Goal: Information Seeking & Learning: Learn about a topic

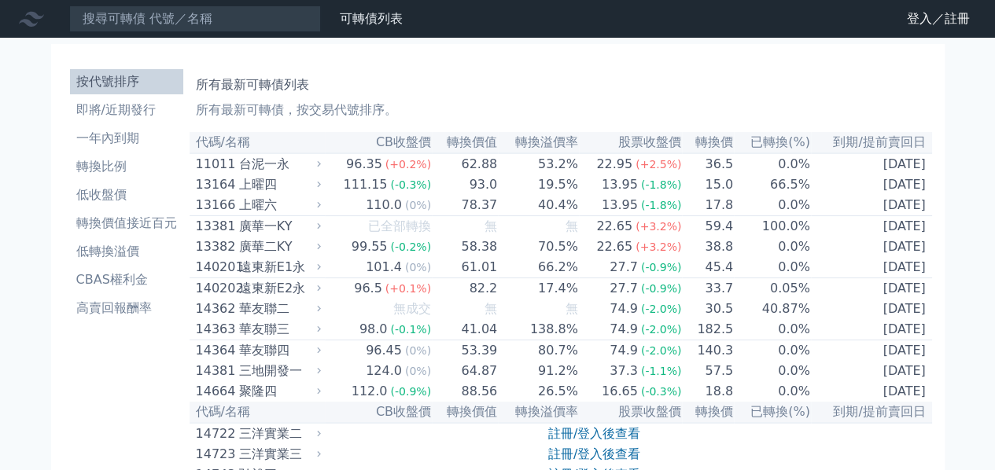
click at [330, 234] on td "已全部轉換" at bounding box center [378, 226] width 107 height 21
click at [325, 232] on icon at bounding box center [319, 226] width 11 height 11
click at [111, 256] on li "低轉換溢價" at bounding box center [126, 251] width 113 height 19
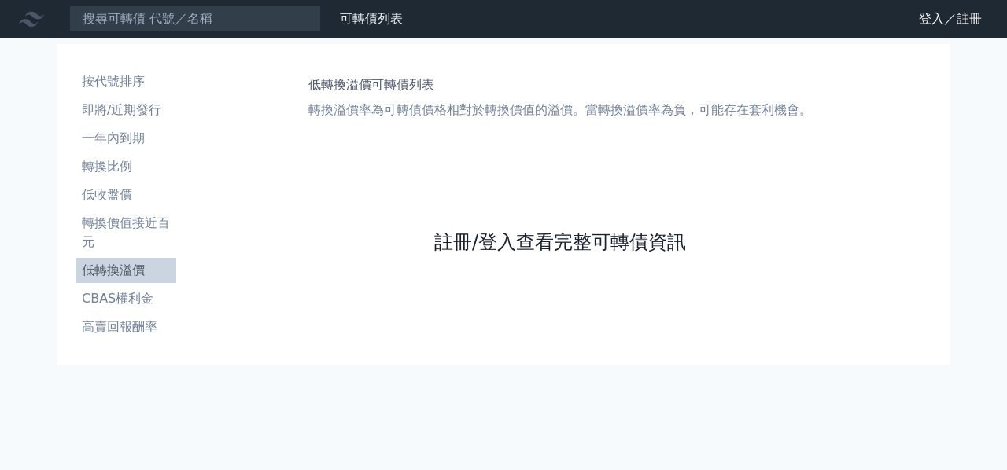
click at [521, 248] on link "註冊/登入查看完整可轉債資訊" at bounding box center [560, 242] width 252 height 25
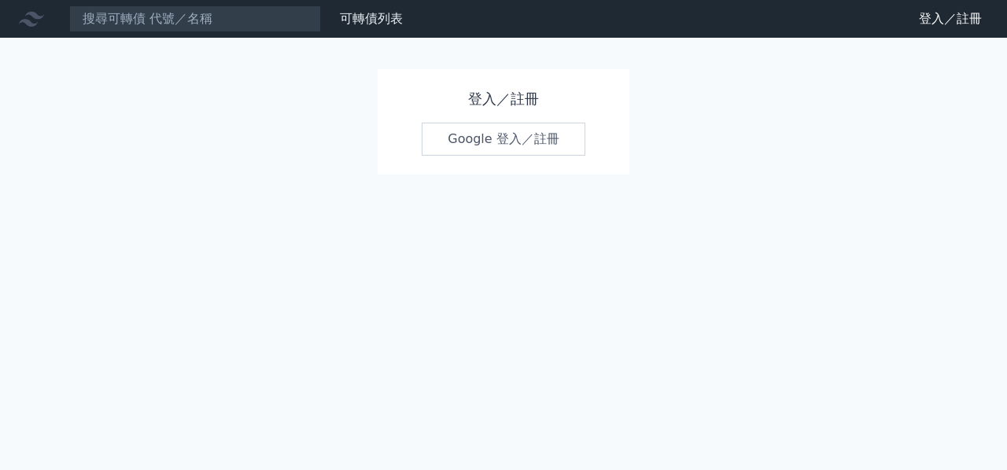
click at [515, 152] on link "Google 登入／註冊" at bounding box center [504, 139] width 164 height 33
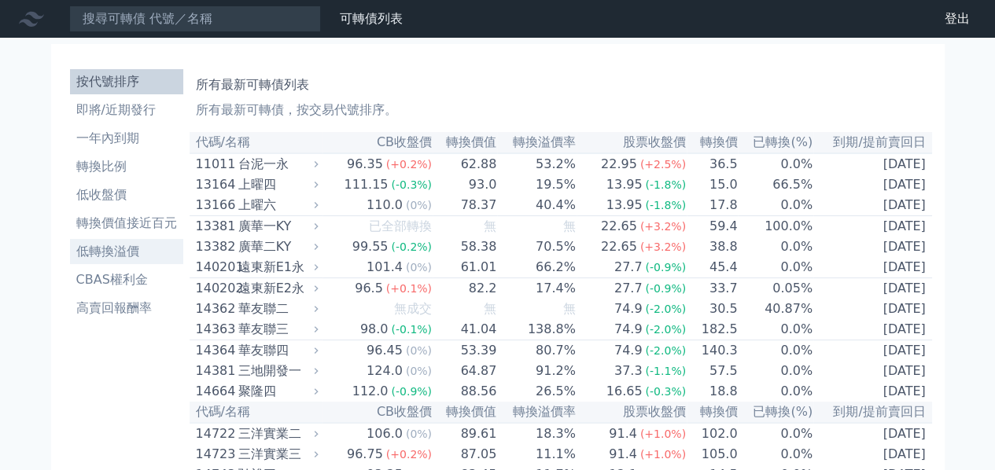
click at [106, 245] on li "低轉換溢價" at bounding box center [126, 251] width 113 height 19
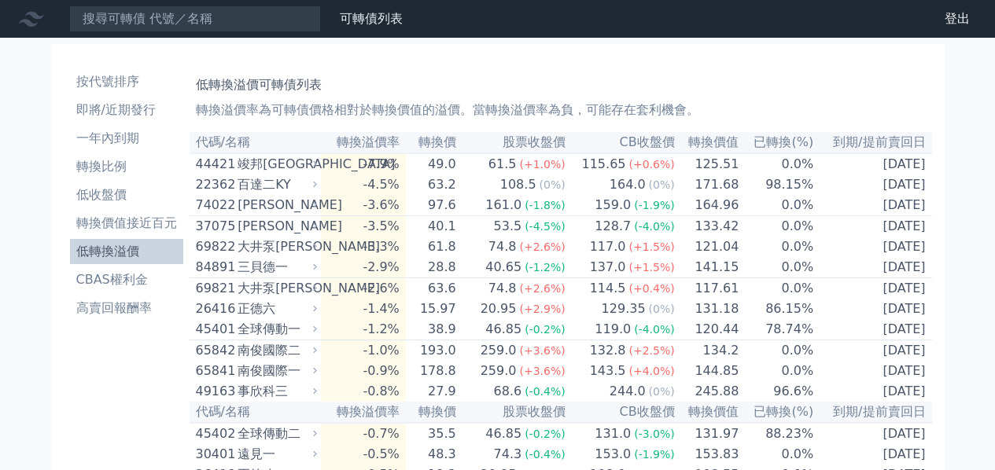
click at [116, 273] on li "CBAS權利金" at bounding box center [126, 280] width 113 height 19
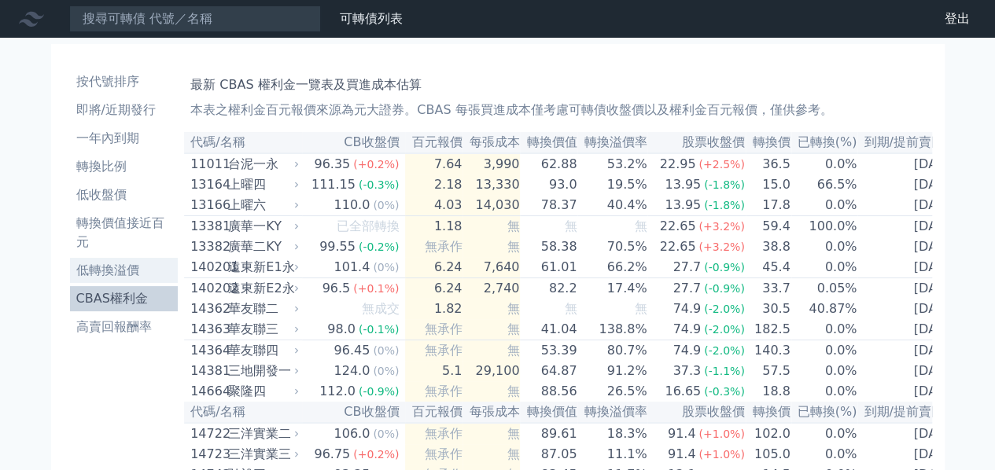
click at [116, 268] on li "低轉換溢價" at bounding box center [124, 270] width 109 height 19
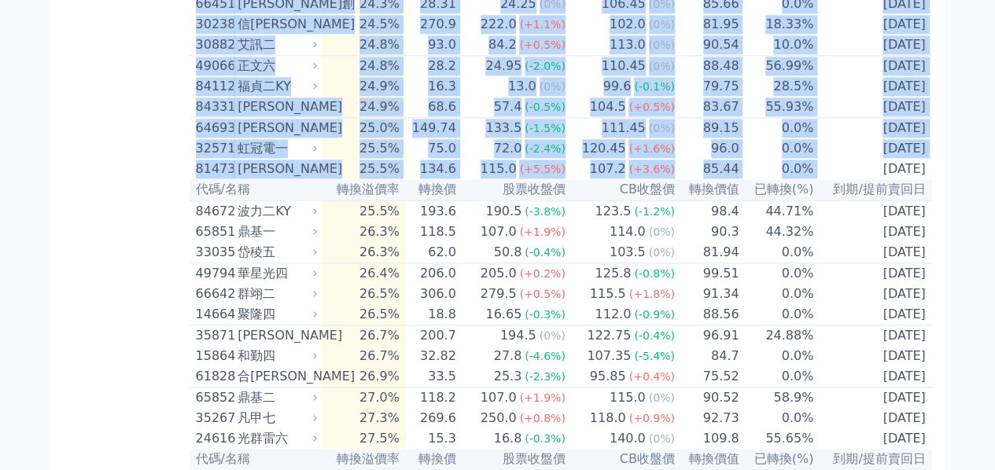
scroll to position [4025, 0]
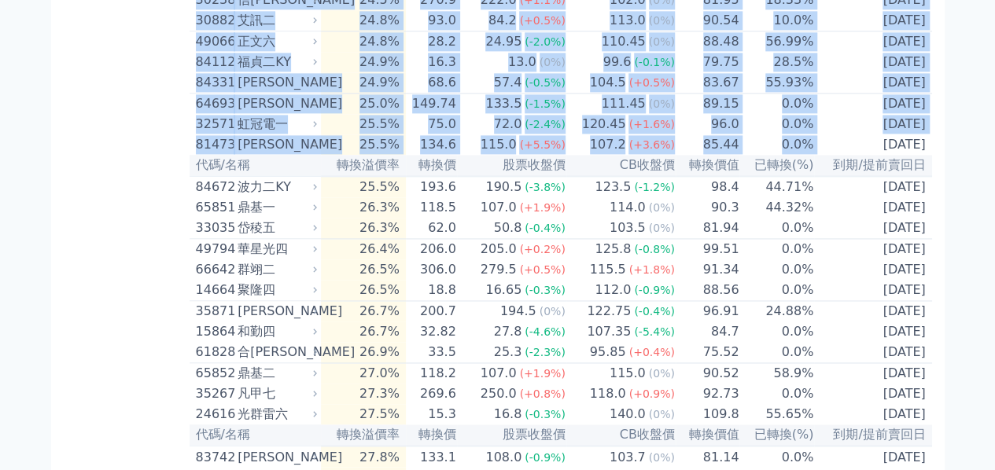
drag, startPoint x: 191, startPoint y: 294, endPoint x: 931, endPoint y: 375, distance: 744.0
copy table "26418 正德八 -0.5% 19.3 20.95 (+2.9%) 108.0 (+1.8%) 108.55 0.0% 2028-08-06 可轉債名稱 正…"
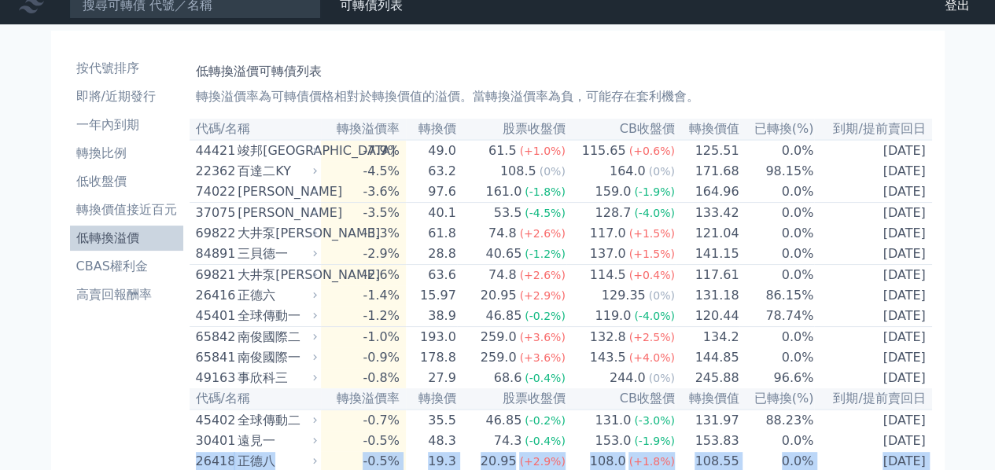
scroll to position [0, 0]
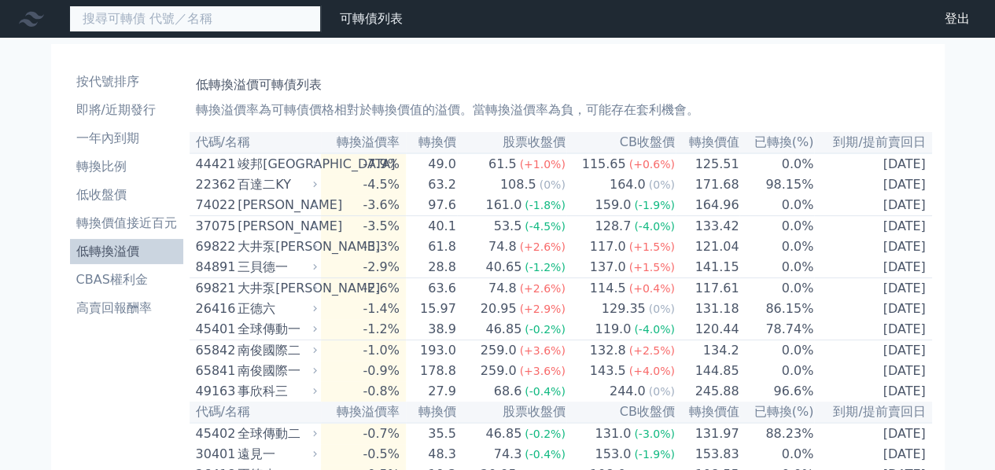
click at [129, 23] on input at bounding box center [195, 19] width 252 height 27
click at [246, 20] on input "67062" at bounding box center [195, 19] width 252 height 27
click at [158, 19] on input "67062" at bounding box center [195, 19] width 252 height 27
click at [149, 28] on input "6706" at bounding box center [195, 19] width 252 height 27
type input "67062"
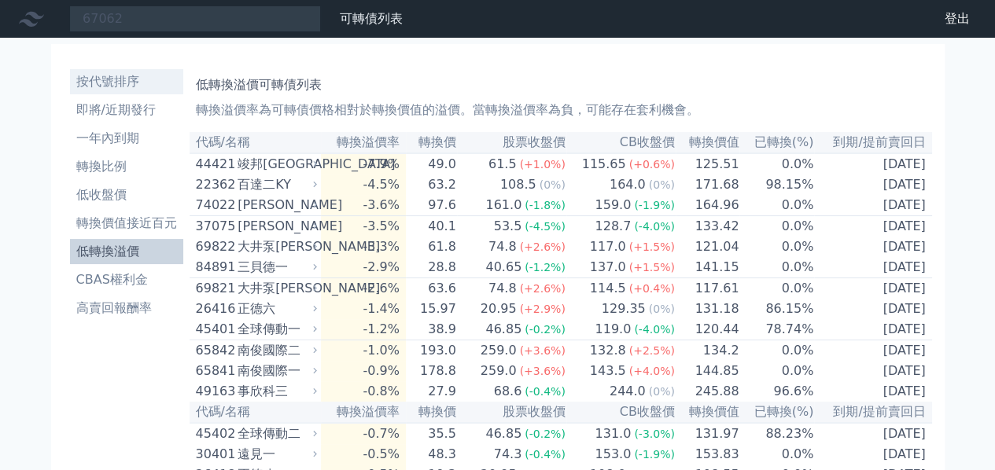
click at [131, 78] on li "按代號排序" at bounding box center [126, 81] width 113 height 19
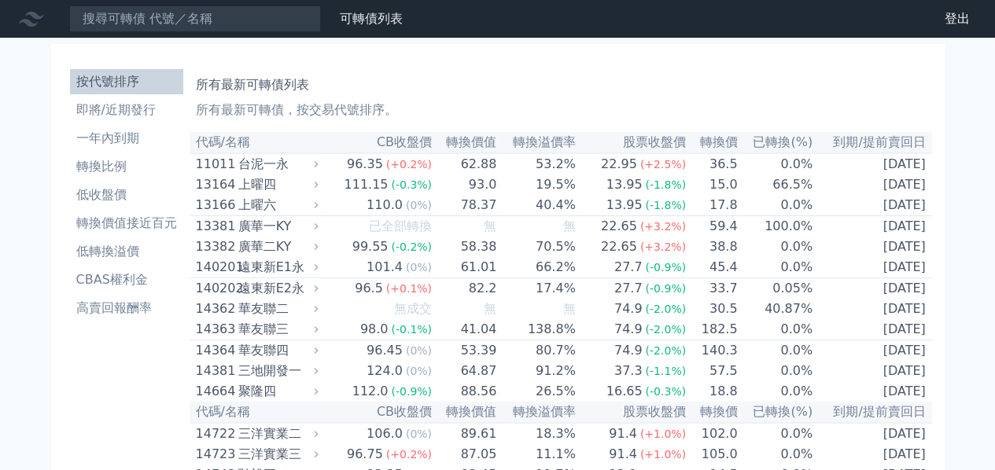
click at [318, 189] on icon at bounding box center [316, 184] width 10 height 10
